Goal: Task Accomplishment & Management: Complete application form

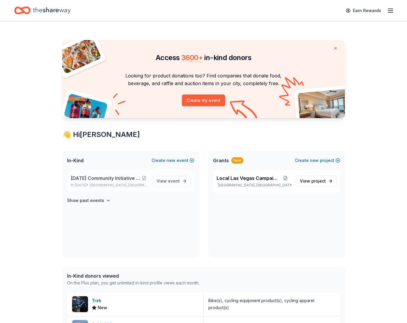
click at [117, 180] on span "[DATE] Community Initiative Silent Auction Event" at bounding box center [106, 177] width 70 height 7
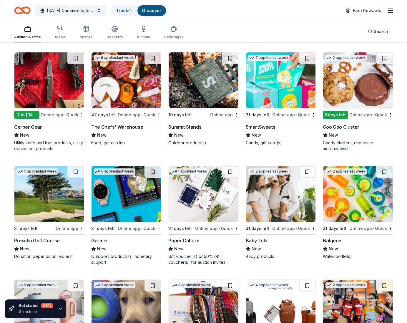
scroll to position [4232, 0]
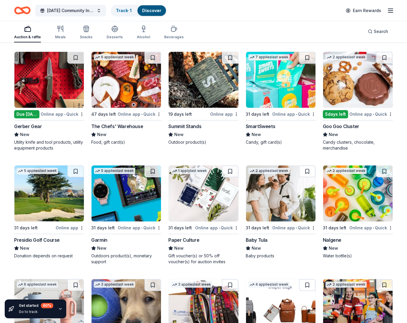
click at [47, 85] on img at bounding box center [48, 80] width 69 height 56
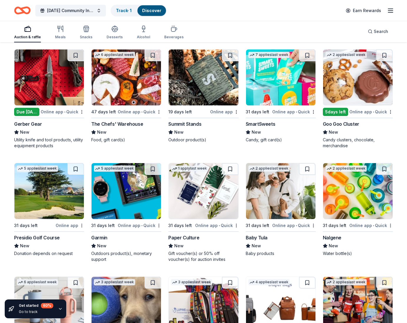
scroll to position [4234, 0]
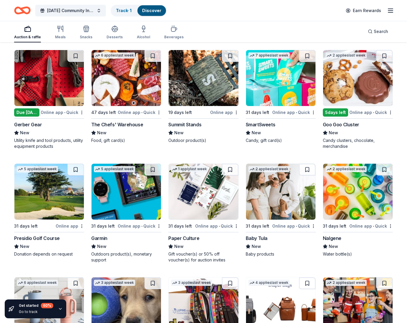
click at [138, 94] on img at bounding box center [125, 78] width 69 height 56
click at [205, 78] on img at bounding box center [202, 78] width 69 height 56
click at [349, 86] on img at bounding box center [357, 78] width 69 height 56
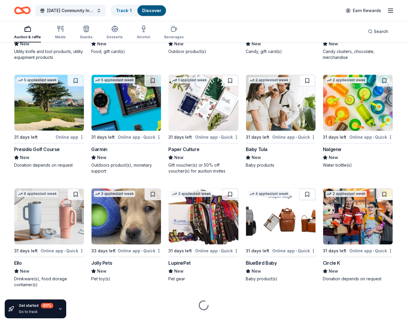
scroll to position [4326, 0]
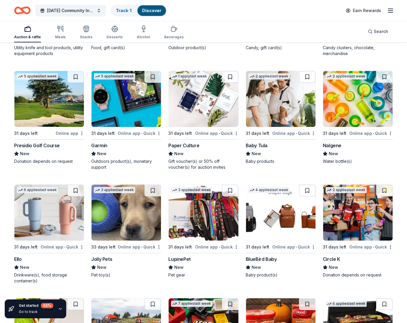
click at [56, 97] on img at bounding box center [48, 99] width 69 height 56
click at [125, 115] on img at bounding box center [125, 99] width 69 height 56
click at [198, 98] on img at bounding box center [202, 99] width 69 height 56
click at [299, 121] on img at bounding box center [280, 99] width 69 height 56
click at [358, 108] on img at bounding box center [357, 99] width 69 height 56
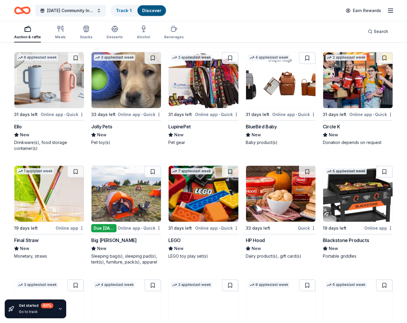
scroll to position [4458, 0]
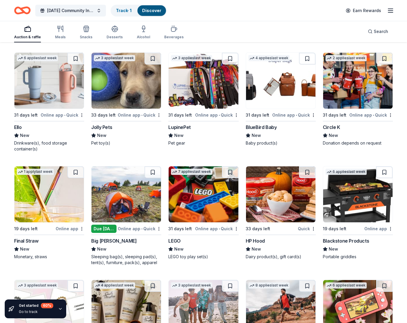
click at [46, 80] on img at bounding box center [48, 81] width 69 height 56
click at [138, 98] on img at bounding box center [125, 81] width 69 height 56
click at [211, 97] on img at bounding box center [202, 81] width 69 height 56
click at [284, 83] on img at bounding box center [280, 81] width 69 height 56
click at [361, 92] on img at bounding box center [357, 81] width 69 height 56
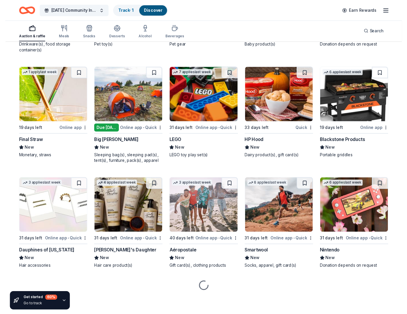
scroll to position [4555, 0]
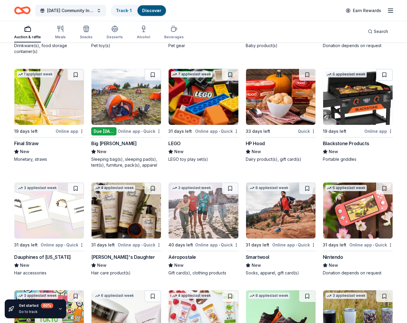
click at [61, 99] on img at bounding box center [48, 97] width 69 height 56
click at [142, 98] on img at bounding box center [125, 97] width 69 height 56
click at [211, 97] on img at bounding box center [202, 97] width 69 height 56
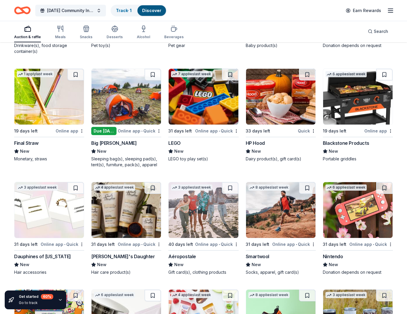
click at [360, 105] on img at bounding box center [357, 97] width 69 height 56
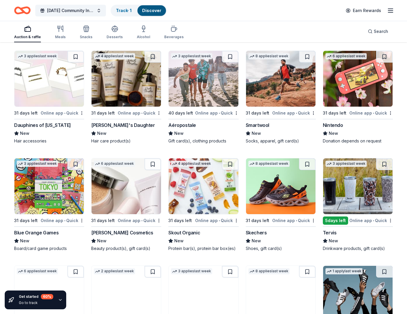
scroll to position [4686, 0]
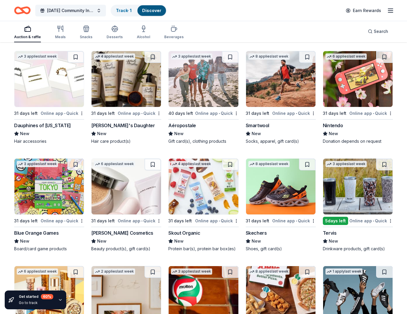
click at [48, 84] on img at bounding box center [48, 79] width 69 height 56
click at [113, 99] on img at bounding box center [125, 79] width 69 height 56
click at [203, 87] on img at bounding box center [202, 79] width 69 height 56
click at [292, 99] on img at bounding box center [280, 79] width 69 height 56
click at [355, 98] on img at bounding box center [357, 79] width 69 height 56
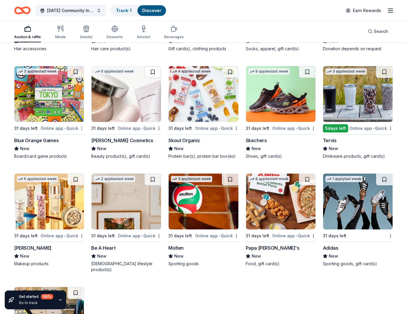
scroll to position [4779, 0]
click at [54, 113] on img at bounding box center [48, 94] width 69 height 56
click at [109, 107] on img at bounding box center [125, 94] width 69 height 56
click at [273, 111] on img at bounding box center [280, 94] width 69 height 56
click at [353, 88] on img at bounding box center [357, 94] width 69 height 56
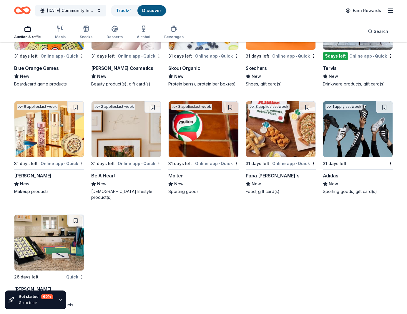
scroll to position [4851, 0]
click at [55, 139] on img at bounding box center [48, 130] width 69 height 56
click at [127, 145] on img at bounding box center [125, 130] width 69 height 56
click at [217, 139] on img at bounding box center [202, 130] width 69 height 56
click at [269, 135] on img at bounding box center [280, 130] width 69 height 56
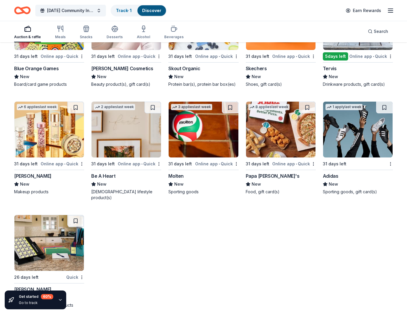
click at [257, 143] on img at bounding box center [280, 130] width 69 height 56
click at [350, 136] on img at bounding box center [357, 130] width 69 height 56
click at [42, 246] on img at bounding box center [48, 243] width 69 height 56
click at [61, 301] on icon "button" at bounding box center [60, 300] width 5 height 5
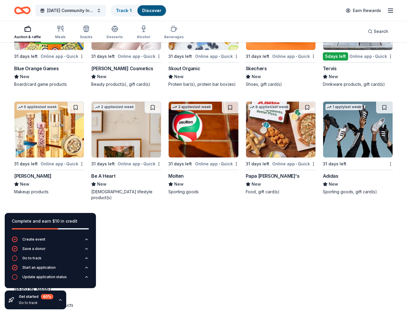
click at [27, 305] on div "Go to track" at bounding box center [36, 303] width 34 height 5
click at [60, 300] on icon "button" at bounding box center [60, 300] width 2 height 1
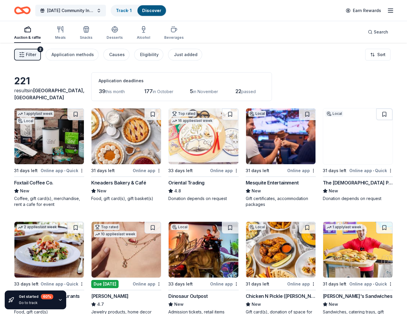
scroll to position [0, 0]
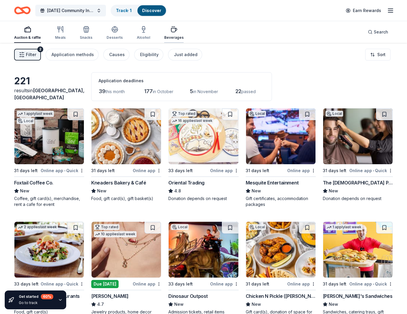
click at [171, 33] on div "Beverages" at bounding box center [173, 33] width 19 height 14
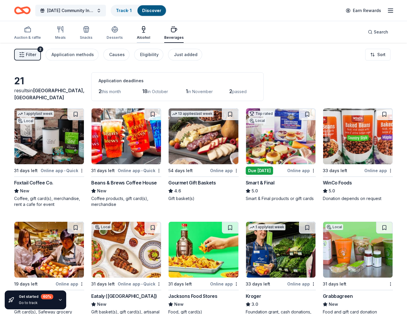
click at [145, 34] on div "Alcohol" at bounding box center [143, 33] width 13 height 14
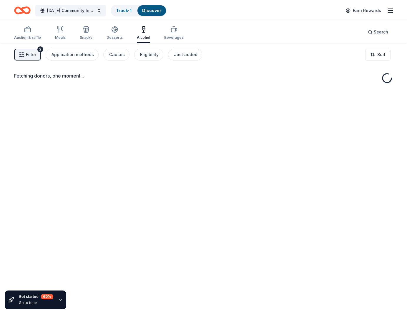
drag, startPoint x: 111, startPoint y: 31, endPoint x: 105, endPoint y: 32, distance: 6.3
click at [111, 31] on icon "button" at bounding box center [114, 29] width 7 height 7
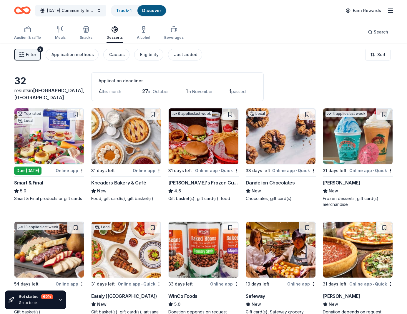
scroll to position [0, 1]
click at [84, 32] on icon "button" at bounding box center [85, 30] width 5 height 4
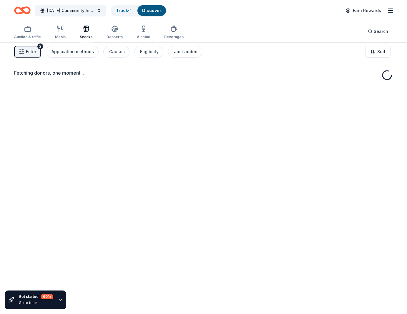
scroll to position [3, 0]
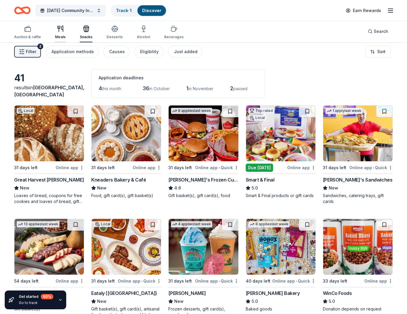
click at [61, 35] on div "Meals" at bounding box center [60, 37] width 11 height 5
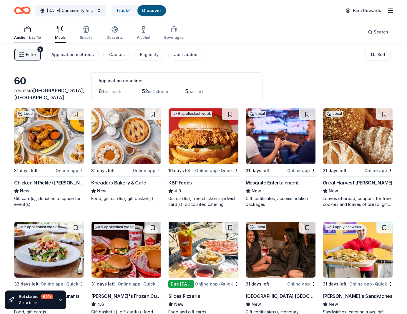
click at [27, 34] on div "Auction & raffle" at bounding box center [27, 33] width 27 height 14
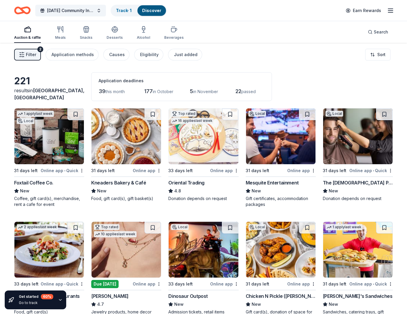
click at [27, 55] on span "Filter" at bounding box center [31, 54] width 10 height 7
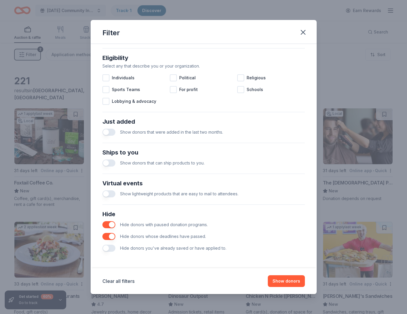
scroll to position [163, 0]
click at [303, 32] on icon "button" at bounding box center [303, 32] width 8 height 8
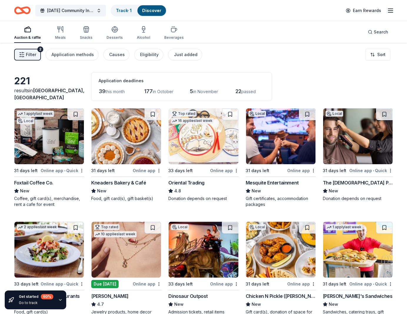
scroll to position [0, 0]
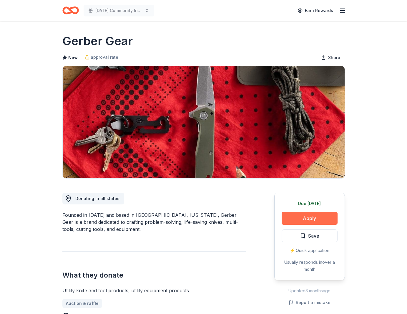
click at [307, 220] on button "Apply" at bounding box center [309, 218] width 56 height 13
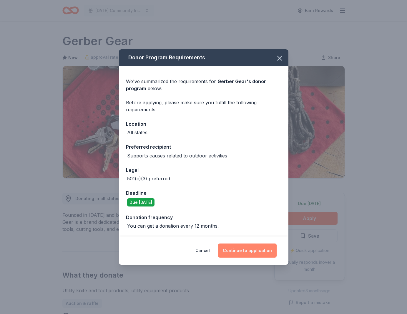
click at [254, 250] on button "Continue to application" at bounding box center [247, 251] width 59 height 14
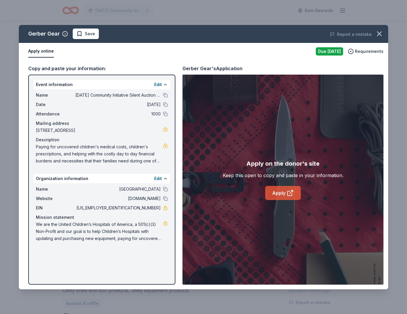
click at [295, 200] on link "Apply" at bounding box center [283, 193] width 36 height 14
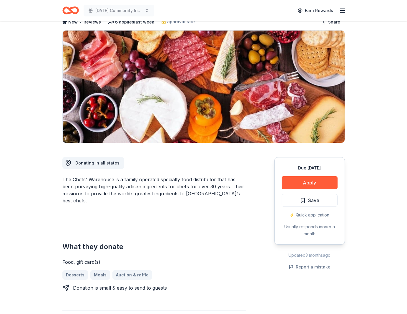
scroll to position [36, 0]
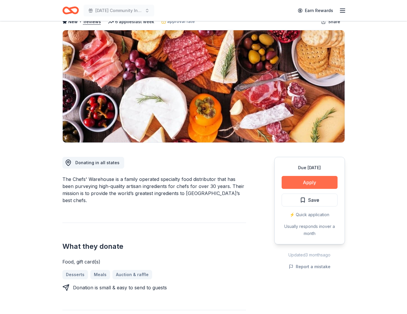
click at [313, 184] on button "Apply" at bounding box center [309, 182] width 56 height 13
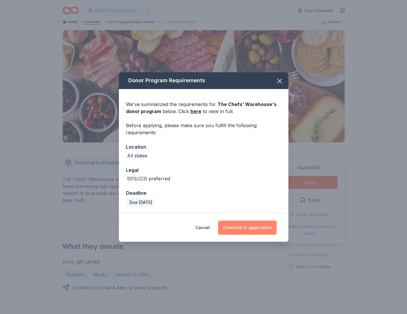
click at [250, 228] on button "Continue to application" at bounding box center [247, 228] width 59 height 14
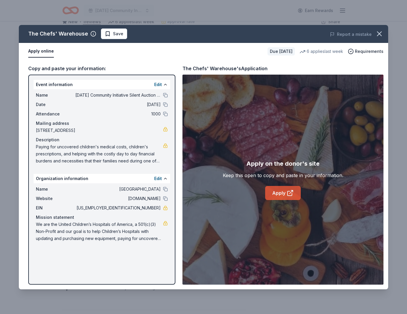
click at [287, 195] on icon at bounding box center [289, 193] width 4 height 4
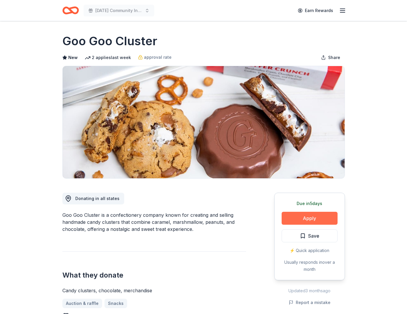
click at [308, 220] on button "Apply" at bounding box center [309, 218] width 56 height 13
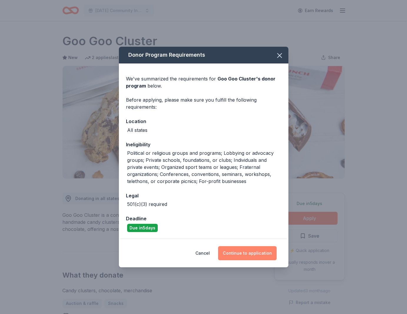
click at [244, 253] on button "Continue to application" at bounding box center [247, 253] width 59 height 14
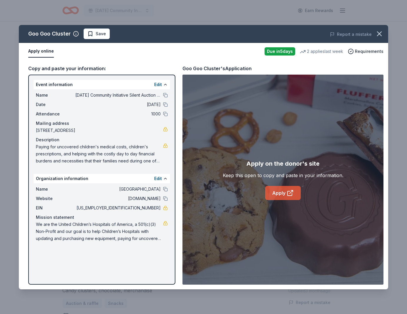
click at [288, 195] on icon at bounding box center [289, 193] width 7 height 7
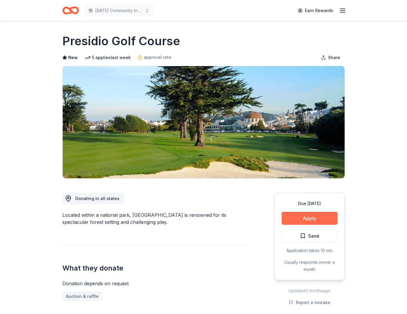
click at [313, 221] on button "Apply" at bounding box center [309, 218] width 56 height 13
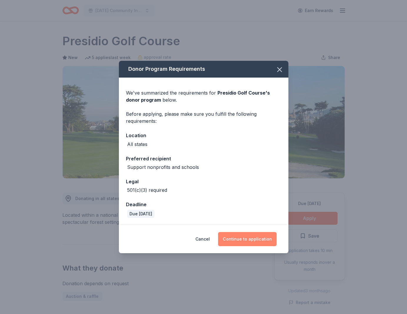
click at [239, 236] on button "Continue to application" at bounding box center [247, 239] width 59 height 14
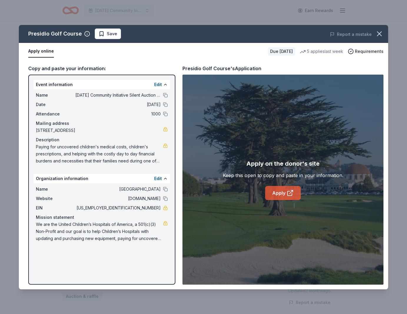
click at [281, 193] on link "Apply" at bounding box center [283, 193] width 36 height 14
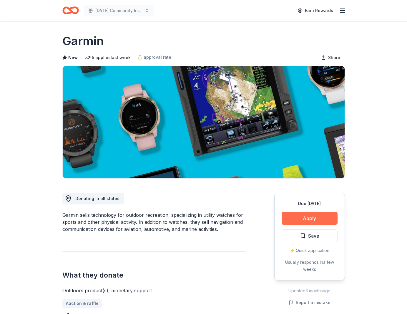
click at [298, 218] on button "Apply" at bounding box center [309, 218] width 56 height 13
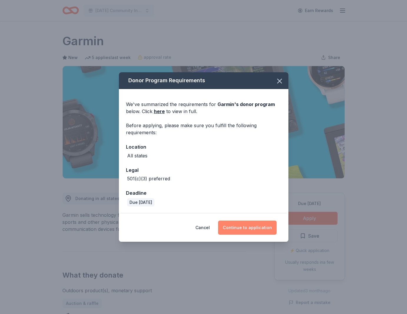
click at [261, 232] on button "Continue to application" at bounding box center [247, 228] width 59 height 14
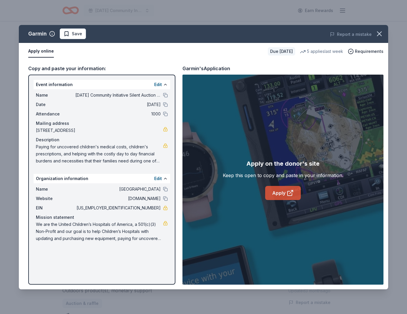
click at [286, 194] on link "Apply" at bounding box center [283, 193] width 36 height 14
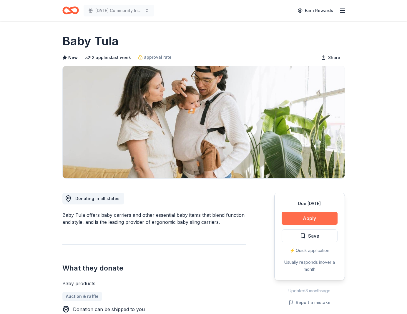
click at [308, 217] on button "Apply" at bounding box center [309, 218] width 56 height 13
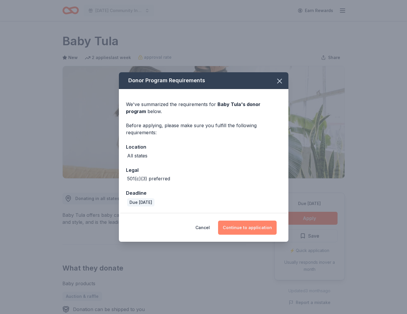
click at [242, 229] on button "Continue to application" at bounding box center [247, 228] width 59 height 14
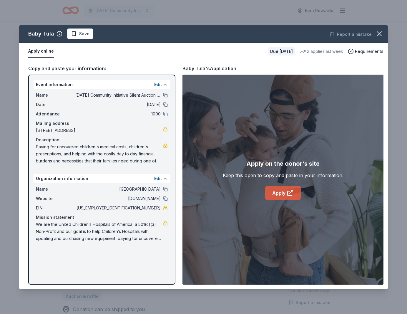
click at [293, 194] on icon at bounding box center [289, 193] width 7 height 7
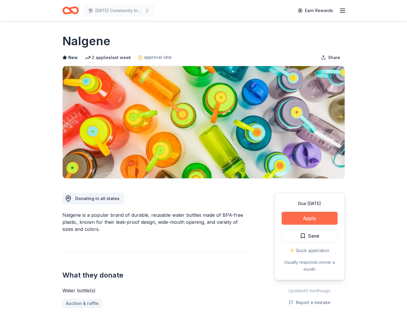
click at [313, 219] on button "Apply" at bounding box center [309, 218] width 56 height 13
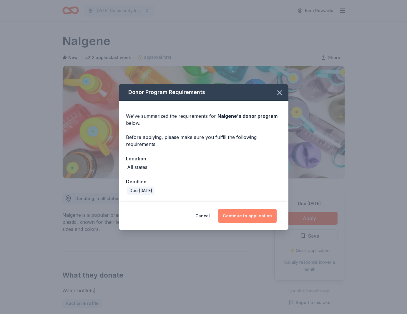
click at [239, 216] on button "Continue to application" at bounding box center [247, 216] width 59 height 14
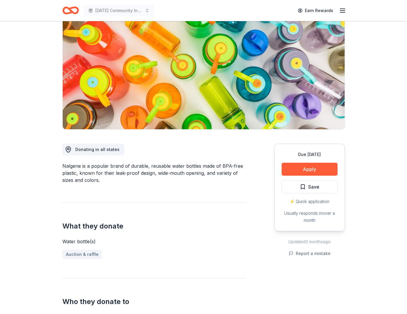
scroll to position [108, 0]
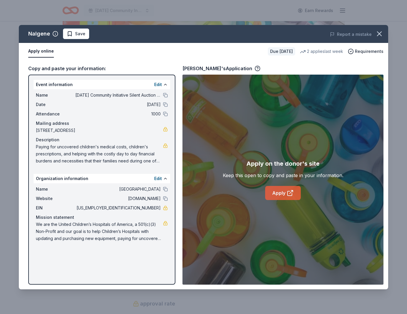
click at [281, 194] on link "Apply" at bounding box center [283, 193] width 36 height 14
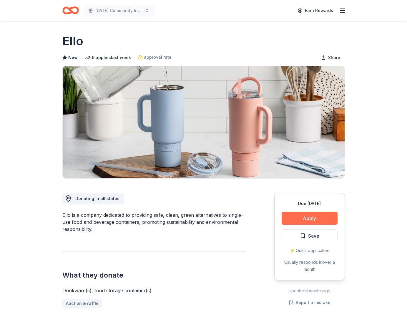
click at [307, 219] on button "Apply" at bounding box center [309, 218] width 56 height 13
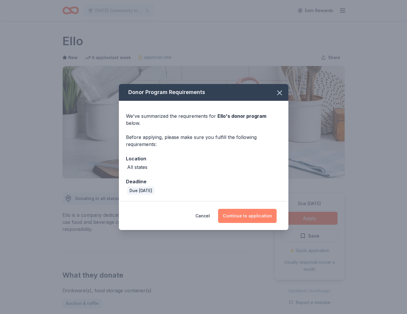
click at [261, 212] on button "Continue to application" at bounding box center [247, 216] width 59 height 14
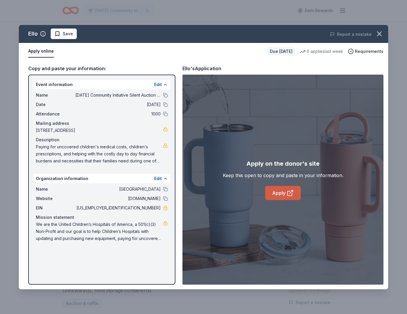
click at [283, 195] on link "Apply" at bounding box center [283, 193] width 36 height 14
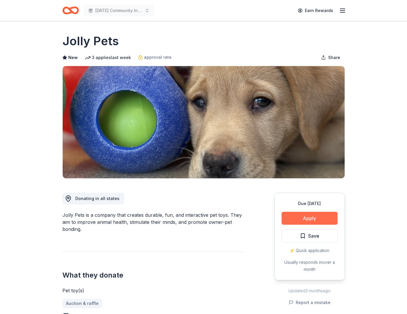
click at [323, 219] on button "Apply" at bounding box center [309, 218] width 56 height 13
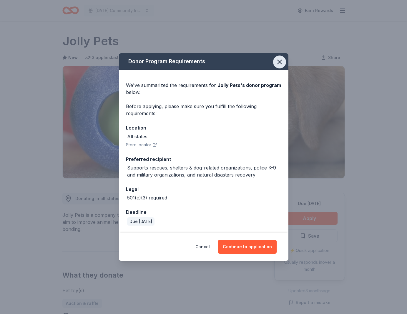
click at [280, 59] on icon "button" at bounding box center [279, 62] width 8 height 8
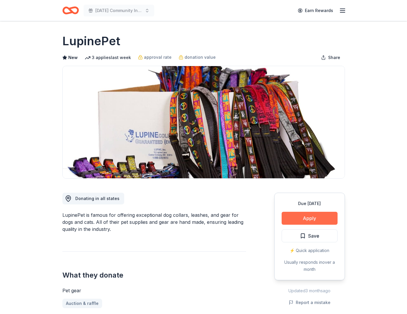
click at [304, 220] on button "Apply" at bounding box center [309, 218] width 56 height 13
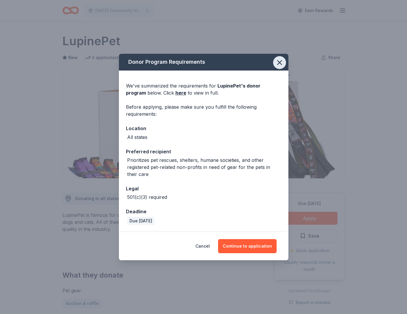
click at [280, 64] on icon "button" at bounding box center [279, 63] width 4 height 4
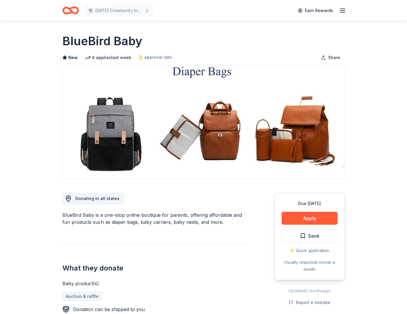
click at [298, 222] on button "Apply" at bounding box center [309, 218] width 56 height 13
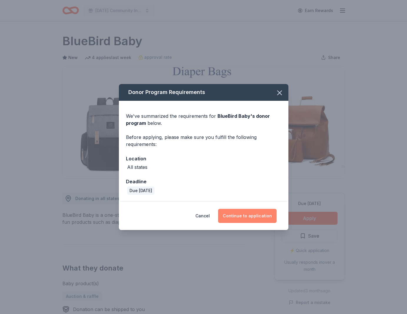
click at [257, 218] on button "Continue to application" at bounding box center [247, 216] width 59 height 14
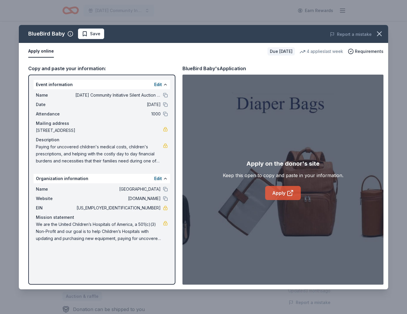
click at [291, 195] on icon at bounding box center [289, 193] width 7 height 7
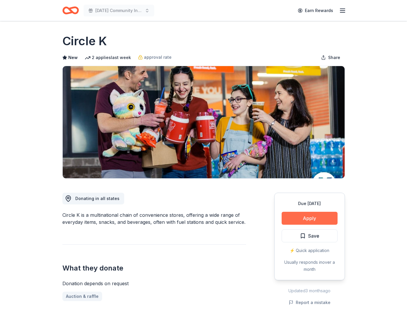
click at [303, 217] on button "Apply" at bounding box center [309, 218] width 56 height 13
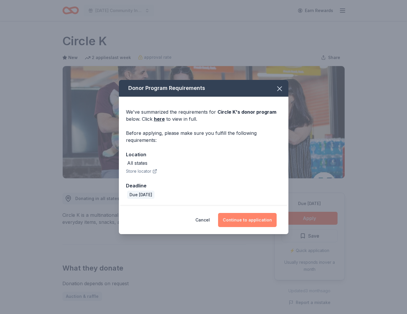
click at [260, 221] on button "Continue to application" at bounding box center [247, 220] width 59 height 14
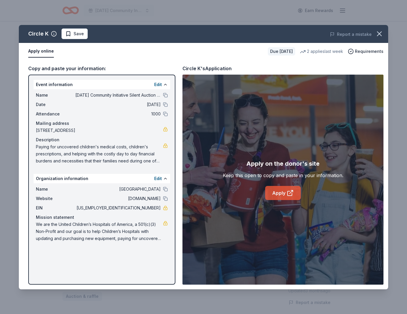
click at [283, 199] on link "Apply" at bounding box center [283, 193] width 36 height 14
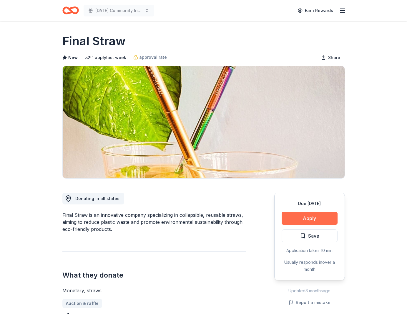
click at [308, 218] on button "Apply" at bounding box center [309, 218] width 56 height 13
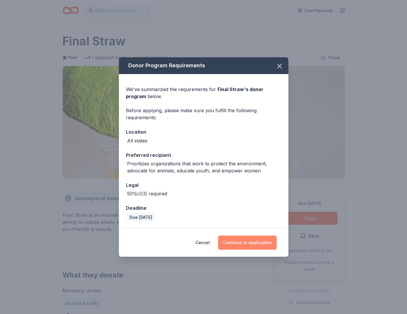
click at [258, 240] on button "Continue to application" at bounding box center [247, 243] width 59 height 14
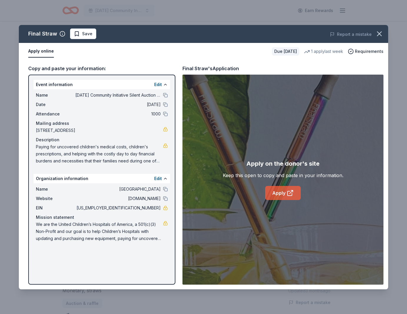
click at [284, 198] on link "Apply" at bounding box center [283, 193] width 36 height 14
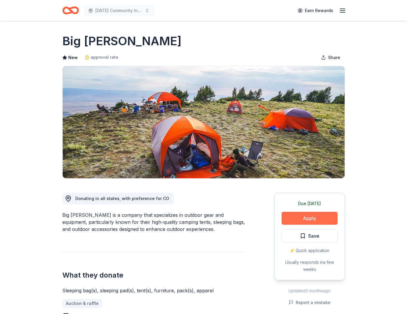
click at [304, 220] on button "Apply" at bounding box center [309, 218] width 56 height 13
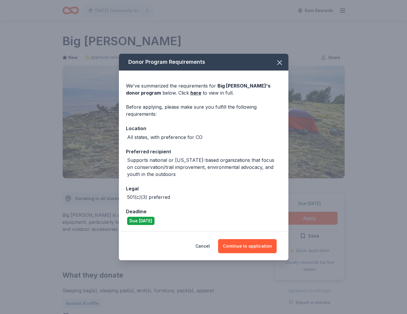
click at [334, 190] on div "Donor Program Requirements We've summarized the requirements for Big [PERSON_NA…" at bounding box center [203, 157] width 407 height 314
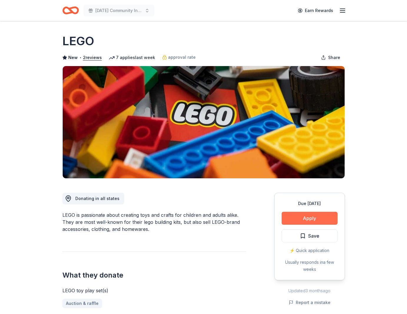
click at [311, 222] on button "Apply" at bounding box center [309, 218] width 56 height 13
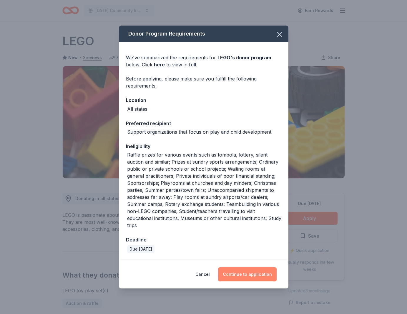
click at [261, 273] on button "Continue to application" at bounding box center [247, 275] width 59 height 14
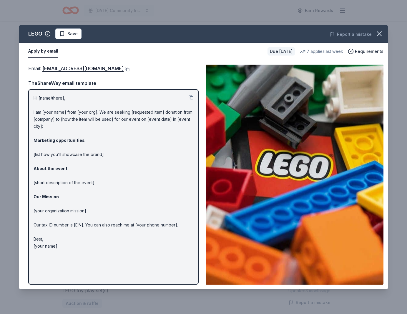
click at [123, 68] on button at bounding box center [126, 69] width 6 height 5
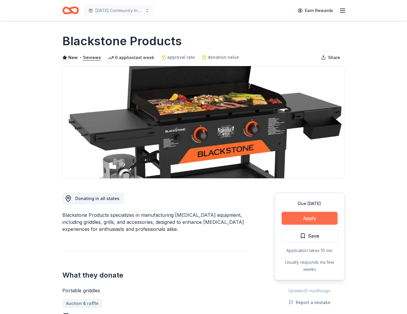
click at [304, 222] on button "Apply" at bounding box center [309, 218] width 56 height 13
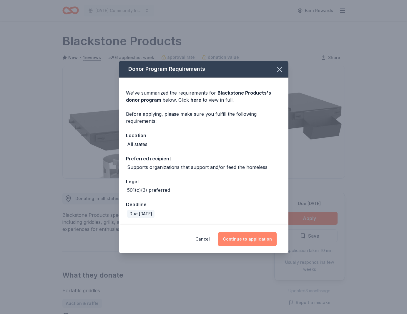
click at [246, 245] on button "Continue to application" at bounding box center [247, 239] width 59 height 14
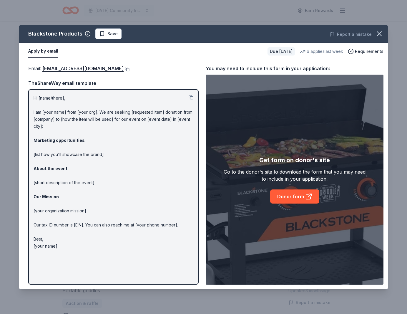
click at [129, 68] on button at bounding box center [126, 69] width 6 height 5
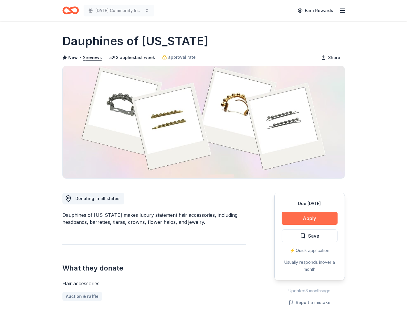
click at [305, 217] on button "Apply" at bounding box center [309, 218] width 56 height 13
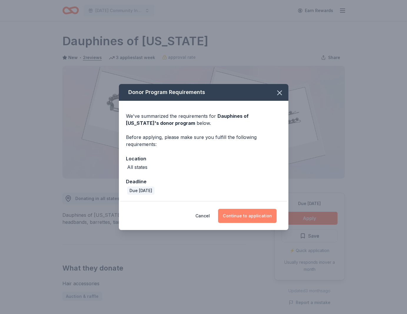
click at [254, 222] on button "Continue to application" at bounding box center [247, 216] width 59 height 14
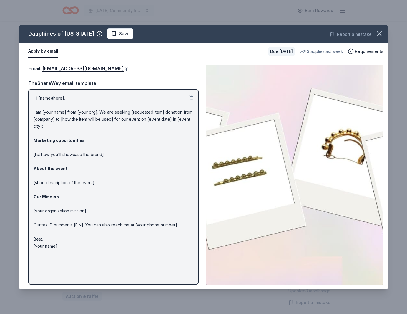
click at [129, 68] on button at bounding box center [126, 69] width 6 height 5
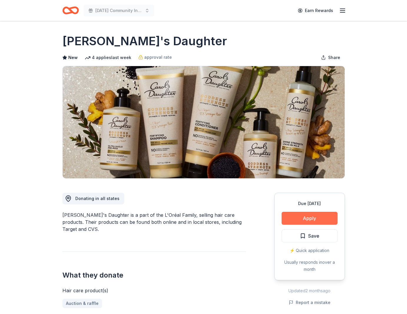
click at [304, 221] on button "Apply" at bounding box center [309, 218] width 56 height 13
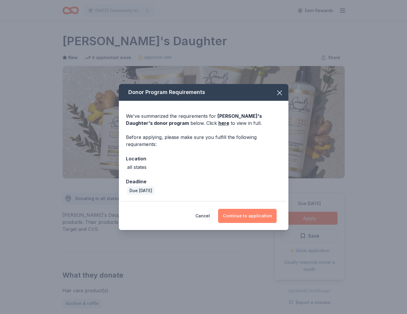
click at [263, 222] on button "Continue to application" at bounding box center [247, 216] width 59 height 14
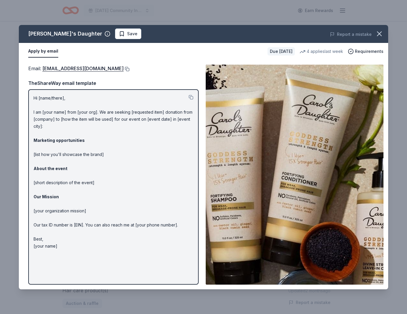
click at [127, 70] on button at bounding box center [126, 69] width 6 height 5
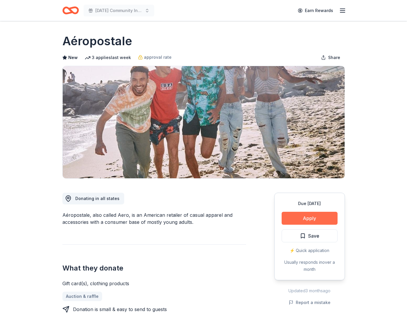
click at [311, 218] on button "Apply" at bounding box center [309, 218] width 56 height 13
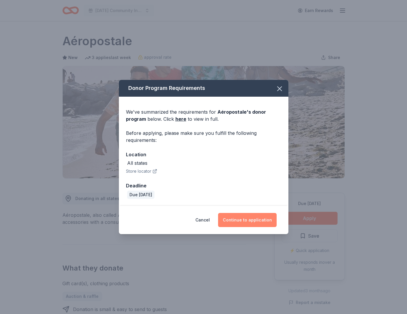
click at [245, 220] on button "Continue to application" at bounding box center [247, 220] width 59 height 14
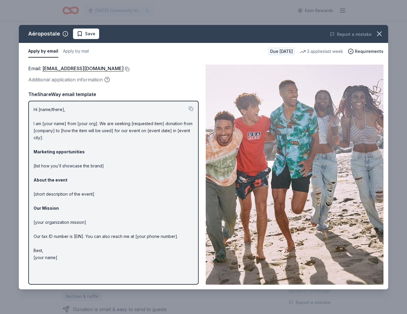
click at [129, 68] on button at bounding box center [126, 69] width 6 height 5
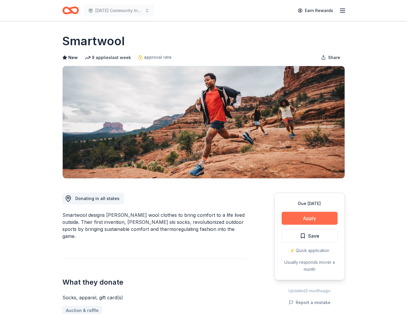
click at [312, 218] on button "Apply" at bounding box center [309, 218] width 56 height 13
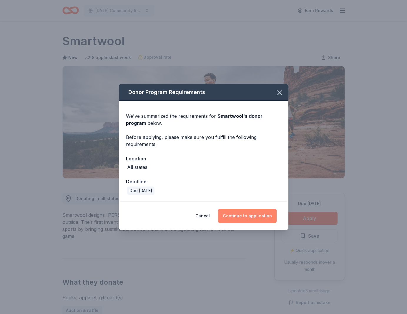
click at [247, 219] on button "Continue to application" at bounding box center [247, 216] width 59 height 14
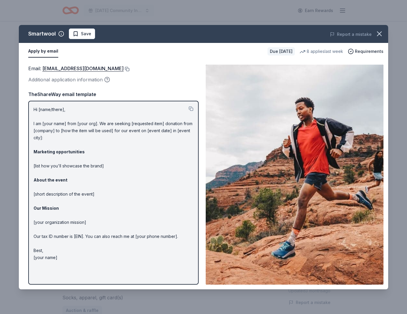
click at [123, 68] on button at bounding box center [126, 69] width 6 height 5
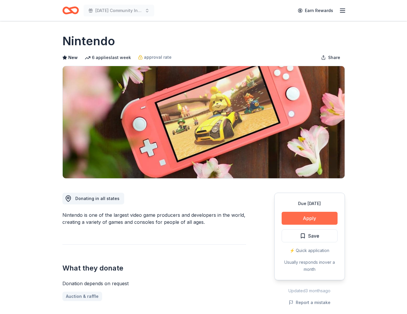
click at [304, 218] on button "Apply" at bounding box center [309, 218] width 56 height 13
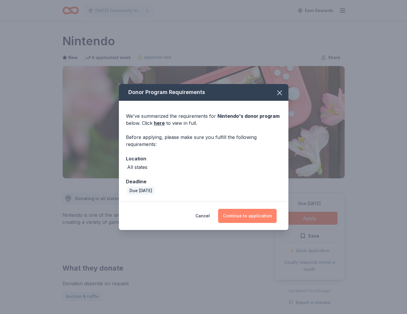
click at [253, 217] on button "Continue to application" at bounding box center [247, 216] width 59 height 14
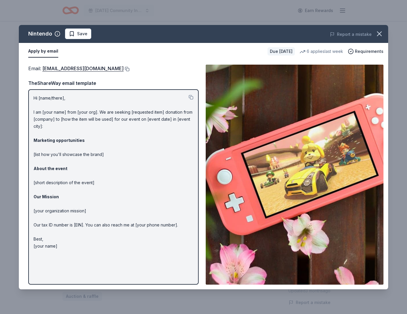
click at [129, 70] on button at bounding box center [126, 69] width 6 height 5
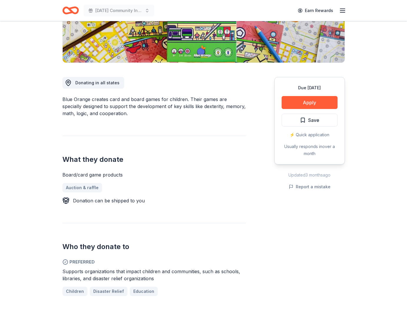
scroll to position [116, 0]
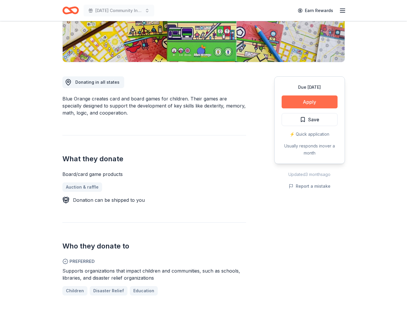
click at [300, 102] on button "Apply" at bounding box center [309, 102] width 56 height 13
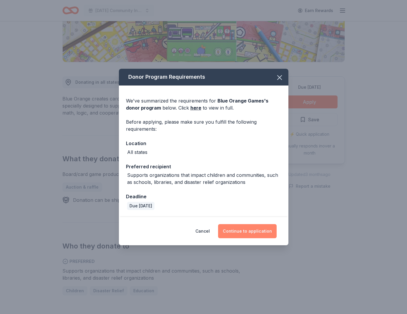
click at [253, 232] on button "Continue to application" at bounding box center [247, 231] width 59 height 14
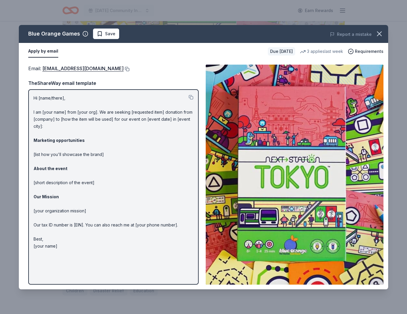
click at [123, 68] on button at bounding box center [126, 69] width 6 height 5
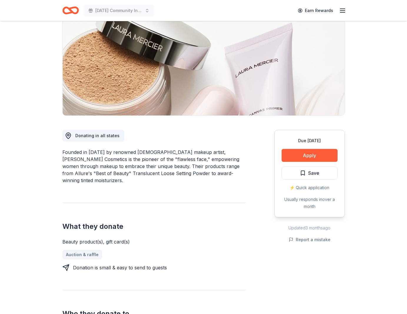
scroll to position [64, 0]
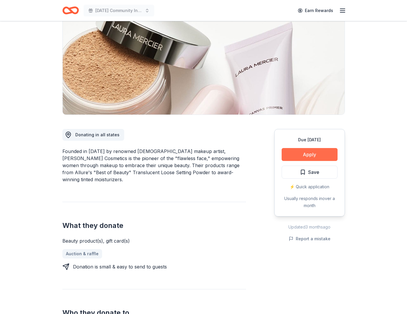
click at [318, 155] on button "Apply" at bounding box center [309, 154] width 56 height 13
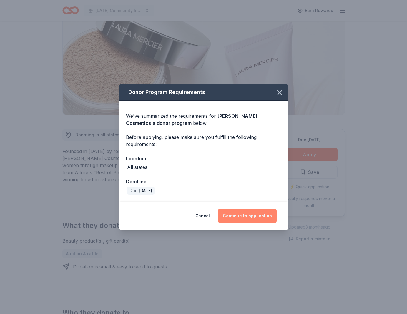
click at [255, 213] on button "Continue to application" at bounding box center [247, 216] width 59 height 14
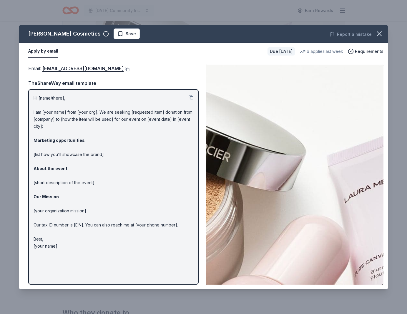
click at [123, 67] on button at bounding box center [126, 69] width 6 height 5
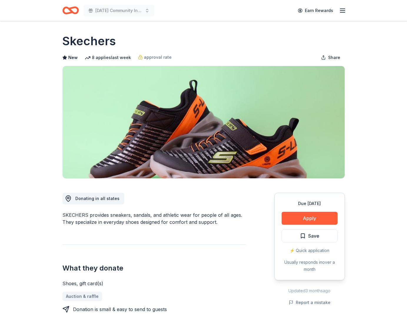
click at [306, 225] on div "Due [DATE] Apply Save ⚡️ Quick application Usually responds in over a month" at bounding box center [309, 237] width 71 height 88
click at [310, 221] on button "Apply" at bounding box center [309, 218] width 56 height 13
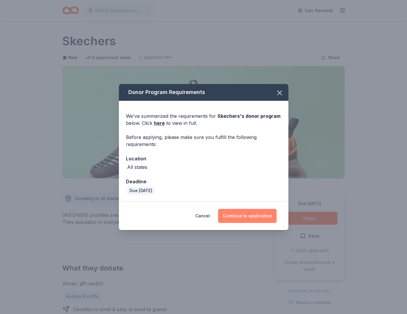
click at [260, 211] on button "Continue to application" at bounding box center [247, 216] width 59 height 14
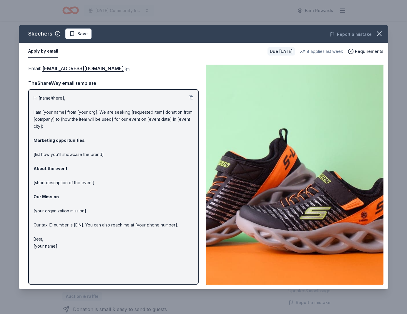
click at [123, 69] on button at bounding box center [126, 69] width 6 height 5
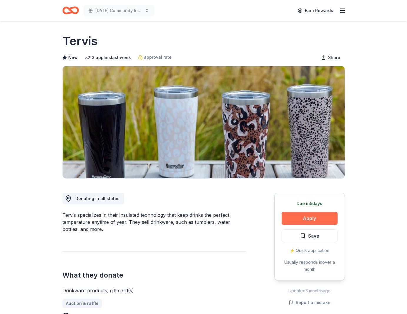
click at [315, 220] on button "Apply" at bounding box center [309, 218] width 56 height 13
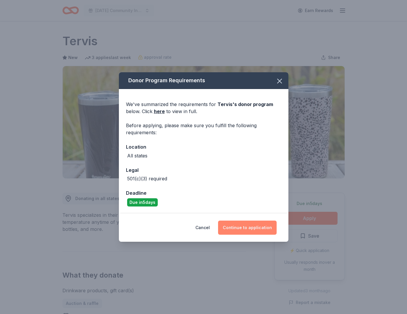
click at [247, 228] on button "Continue to application" at bounding box center [247, 228] width 59 height 14
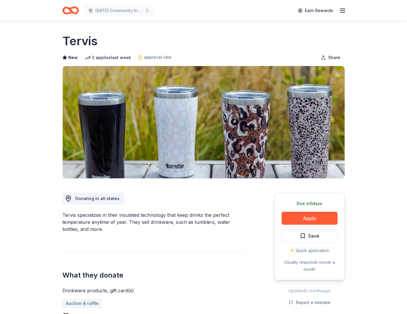
scroll to position [41, 0]
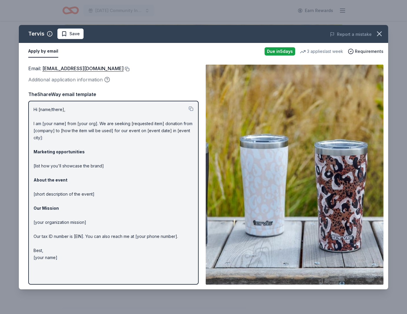
click at [123, 68] on button at bounding box center [126, 69] width 6 height 5
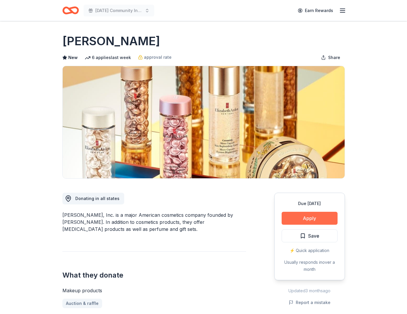
click at [305, 219] on button "Apply" at bounding box center [309, 218] width 56 height 13
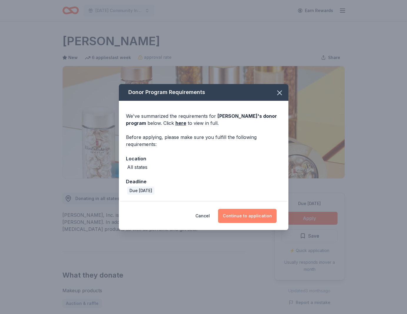
click at [242, 215] on button "Continue to application" at bounding box center [247, 216] width 59 height 14
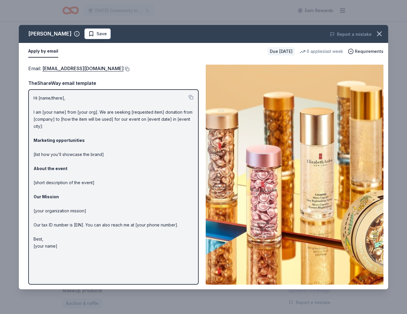
click at [127, 69] on button at bounding box center [126, 69] width 6 height 5
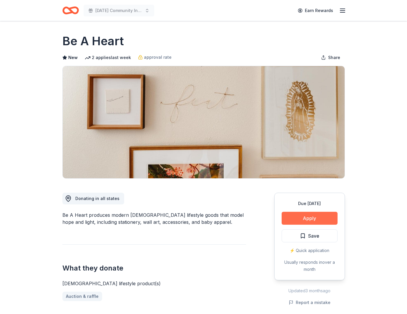
click at [314, 216] on button "Apply" at bounding box center [309, 218] width 56 height 13
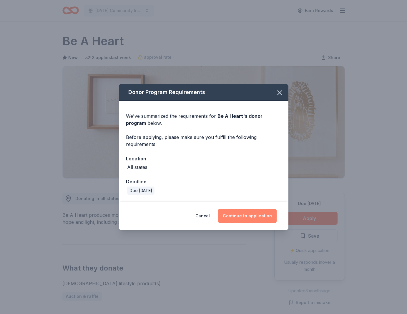
click at [237, 216] on button "Continue to application" at bounding box center [247, 216] width 59 height 14
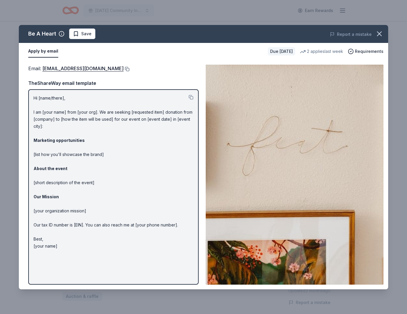
click at [123, 69] on button at bounding box center [126, 69] width 6 height 5
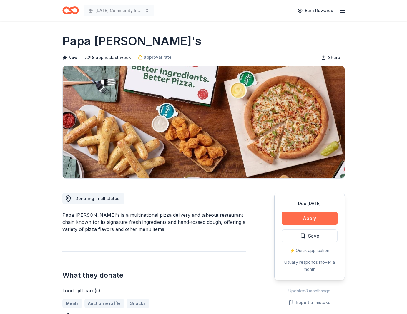
click at [309, 217] on button "Apply" at bounding box center [309, 218] width 56 height 13
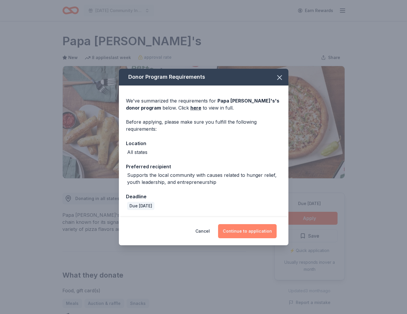
drag, startPoint x: 251, startPoint y: 230, endPoint x: 248, endPoint y: 234, distance: 5.0
click at [251, 230] on button "Continue to application" at bounding box center [247, 231] width 59 height 14
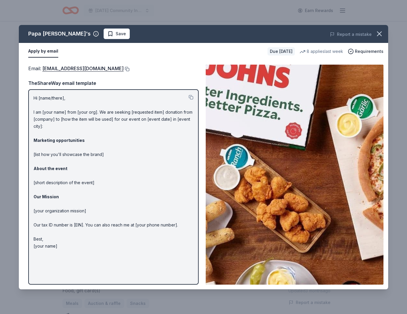
click at [123, 68] on button at bounding box center [126, 69] width 6 height 5
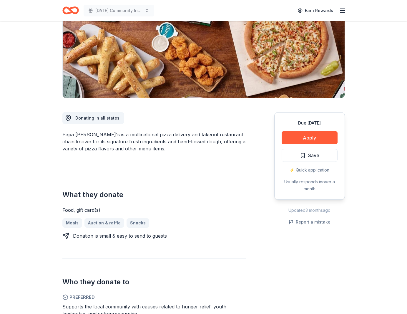
scroll to position [83, 0]
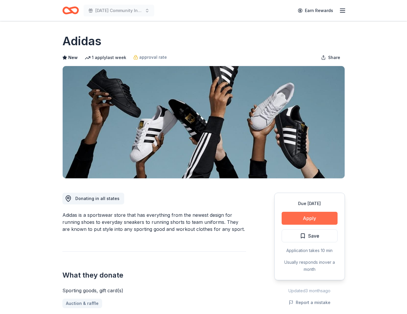
click at [325, 221] on button "Apply" at bounding box center [309, 218] width 56 height 13
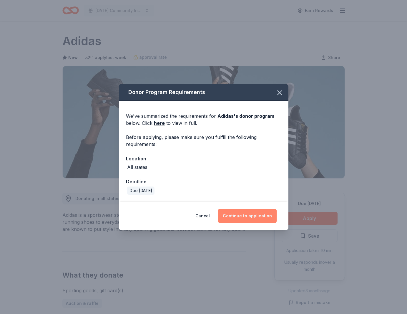
click at [245, 217] on button "Continue to application" at bounding box center [247, 216] width 59 height 14
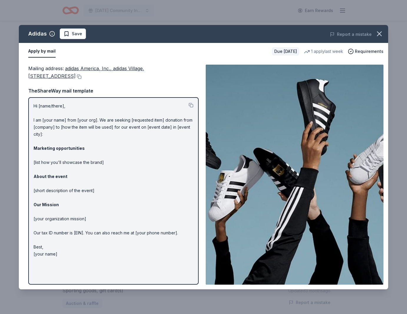
drag, startPoint x: 66, startPoint y: 67, endPoint x: 86, endPoint y: 75, distance: 21.4
click at [86, 75] on span "adidas America, Inc., adidas Village, 5055 N Greeley Avenue, Portland, OR 97217" at bounding box center [86, 73] width 116 height 14
click at [81, 76] on button at bounding box center [79, 76] width 6 height 5
drag, startPoint x: 378, startPoint y: 34, endPoint x: 368, endPoint y: 38, distance: 10.8
click at [378, 34] on icon "button" at bounding box center [379, 34] width 8 height 8
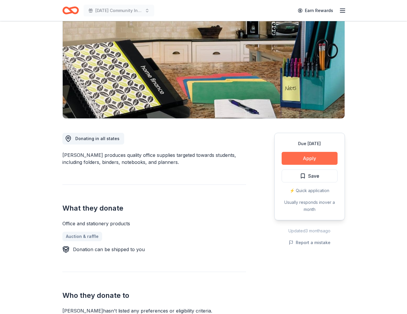
scroll to position [62, 0]
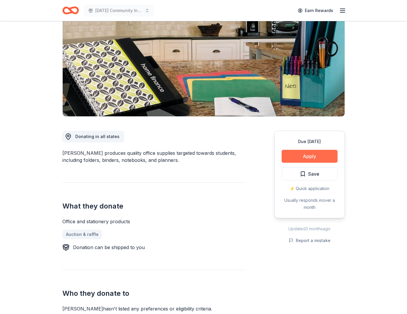
click at [323, 155] on button "Apply" at bounding box center [309, 156] width 56 height 13
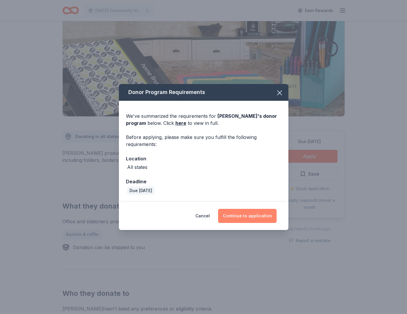
click at [257, 217] on button "Continue to application" at bounding box center [247, 216] width 59 height 14
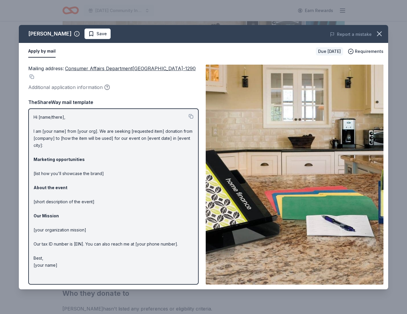
drag, startPoint x: 66, startPoint y: 68, endPoint x: 65, endPoint y: 74, distance: 6.6
click at [65, 74] on div "Mailing address : Consumer Affairs Department[GEOGRAPHIC_DATA]-1290" at bounding box center [113, 73] width 170 height 16
click at [34, 76] on button at bounding box center [31, 76] width 6 height 5
